Goal: Contribute content: Add original content to the website for others to see

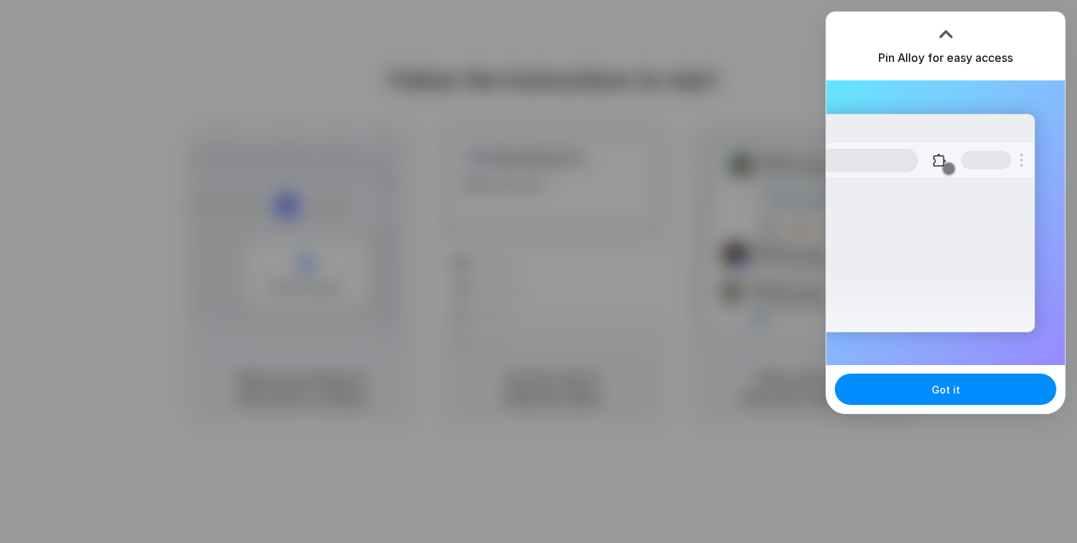
click at [569, 244] on div at bounding box center [538, 271] width 1077 height 543
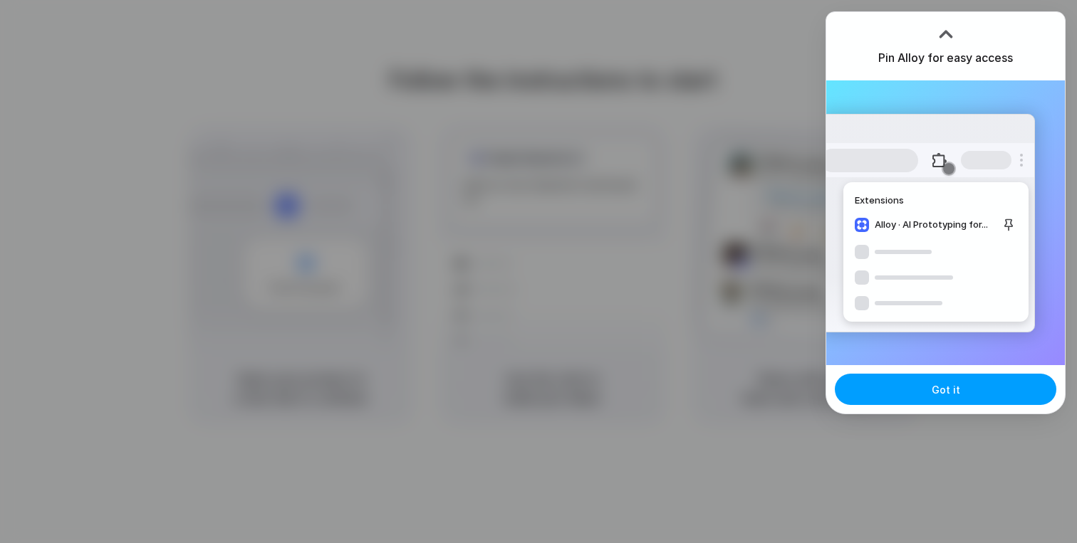
click at [975, 377] on button "Got it" at bounding box center [945, 389] width 221 height 31
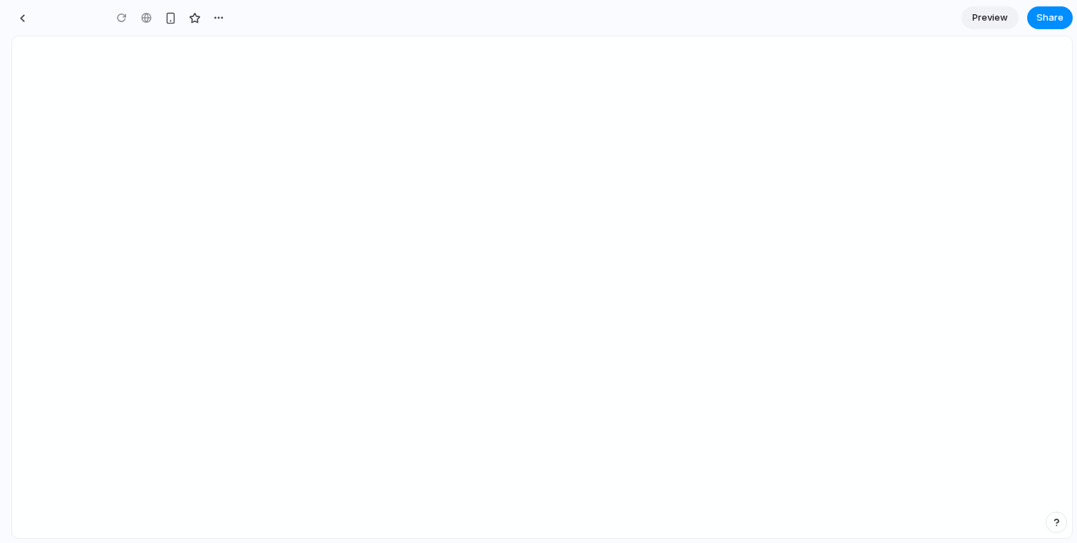
type input "**********"
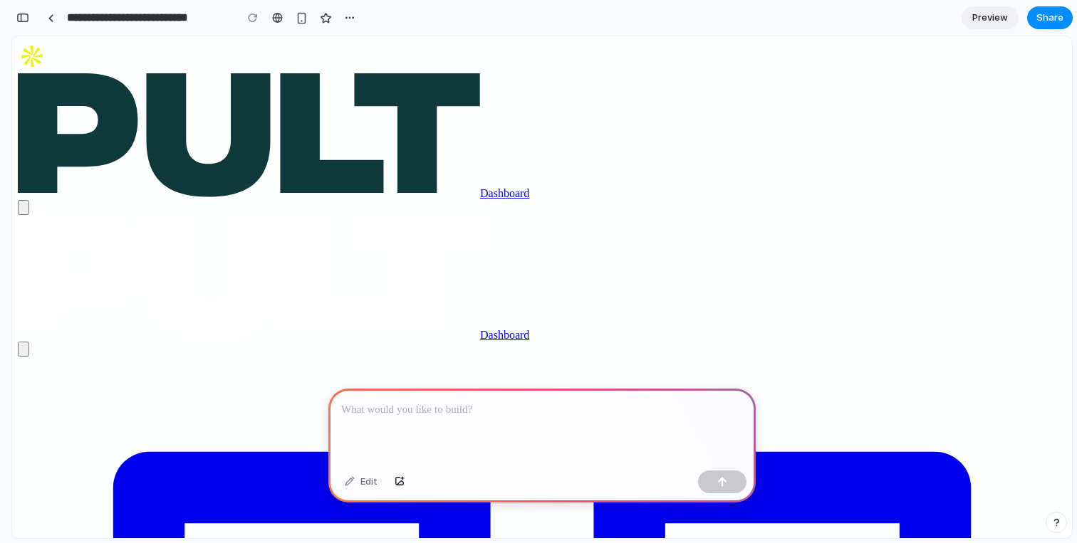
click at [523, 432] on div at bounding box center [541, 427] width 427 height 76
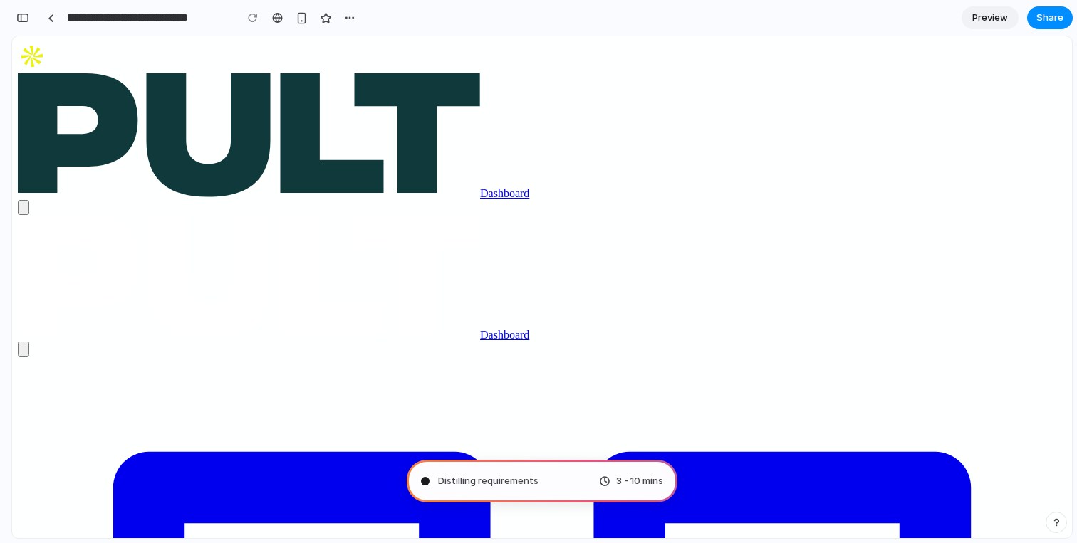
click at [599, 481] on div "3 - 10 mins" at bounding box center [631, 481] width 64 height 14
click at [624, 481] on span "3 - 10 mins" at bounding box center [639, 481] width 47 height 14
type input "**********"
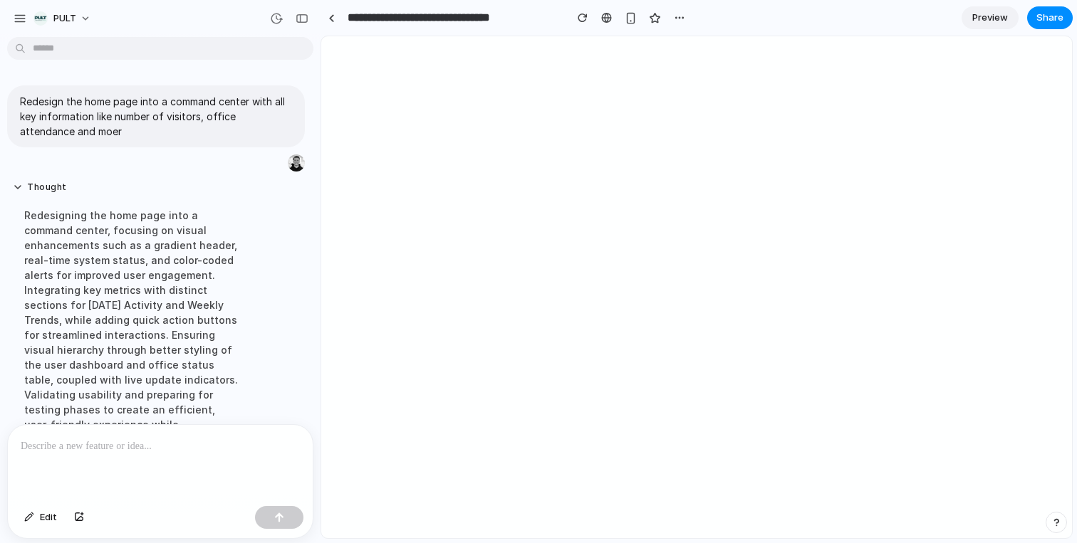
scroll to position [257, 0]
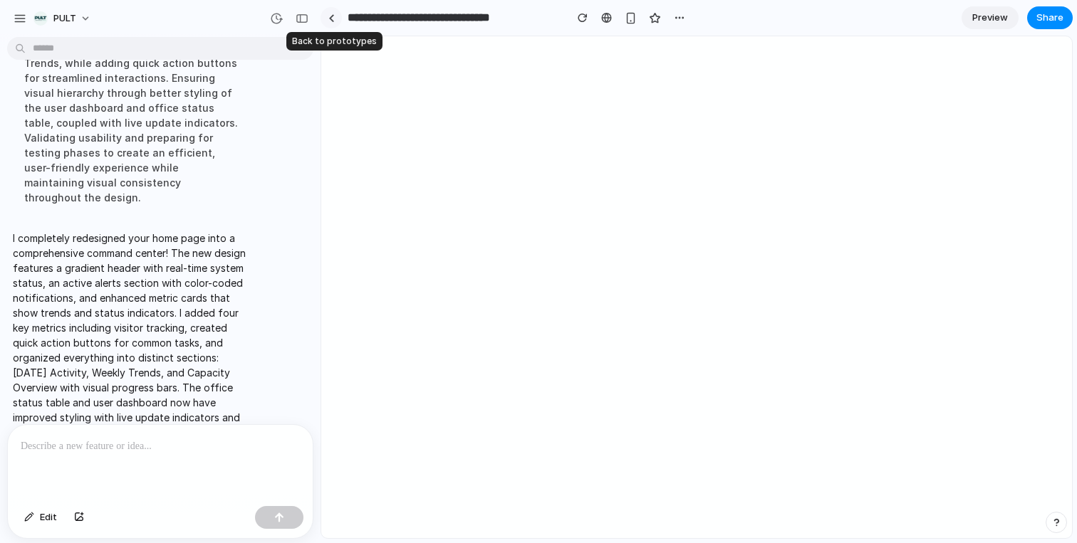
click at [329, 11] on link at bounding box center [330, 17] width 21 height 21
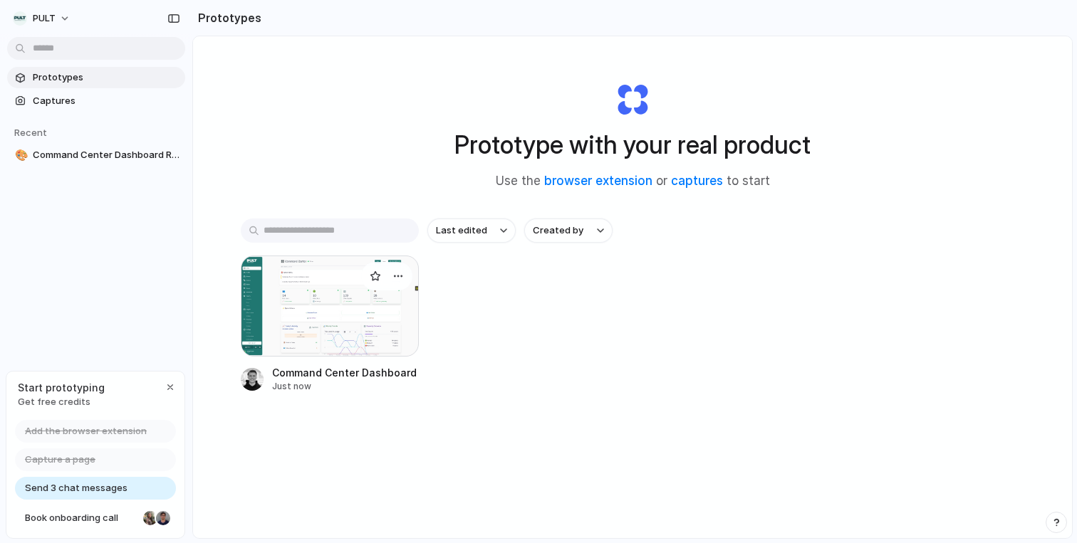
click at [301, 323] on div at bounding box center [330, 306] width 178 height 101
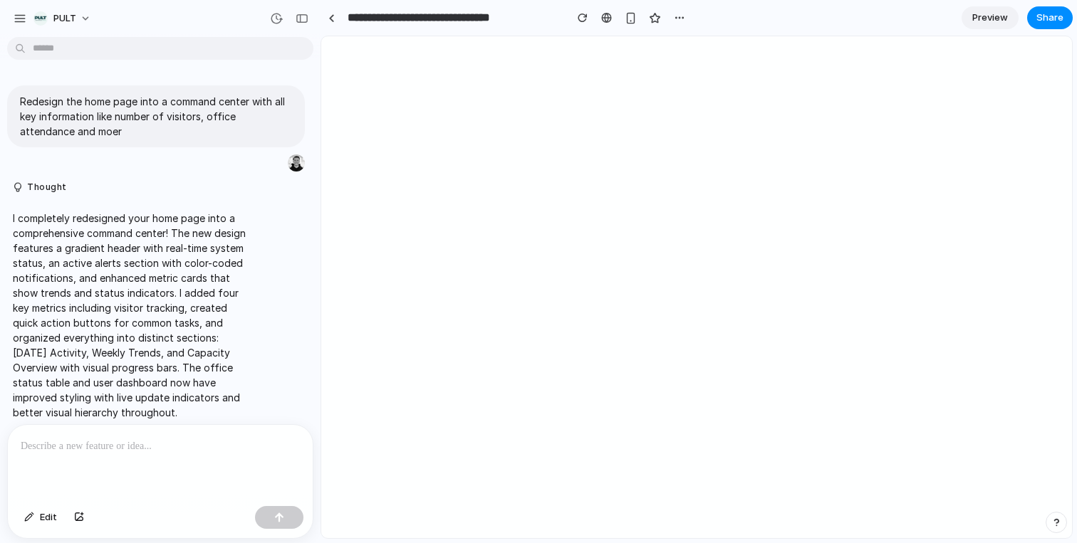
scroll to position [10, 0]
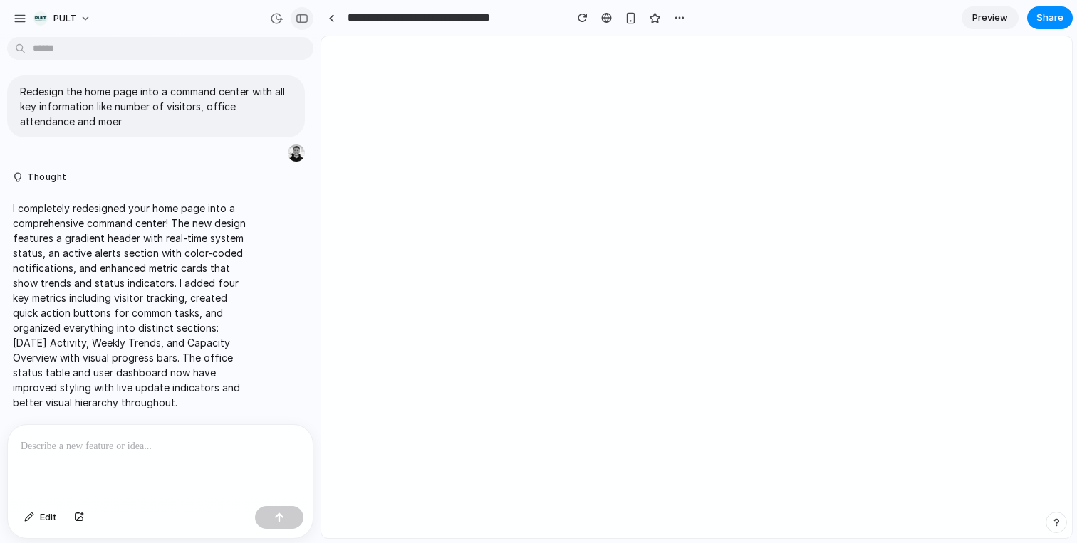
click at [304, 13] on button "button" at bounding box center [302, 18] width 23 height 23
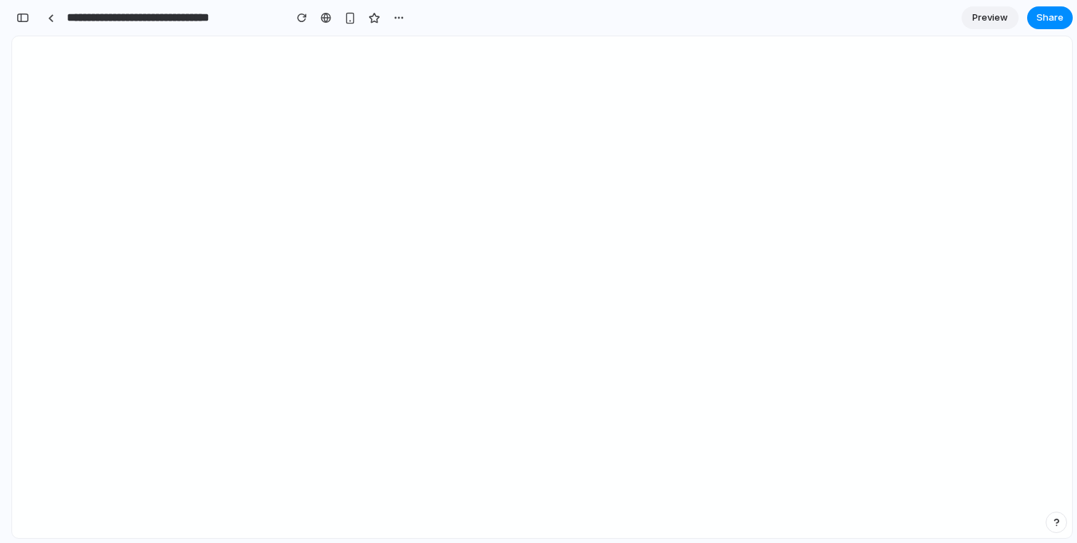
scroll to position [234, 0]
